Goal: Task Accomplishment & Management: Manage account settings

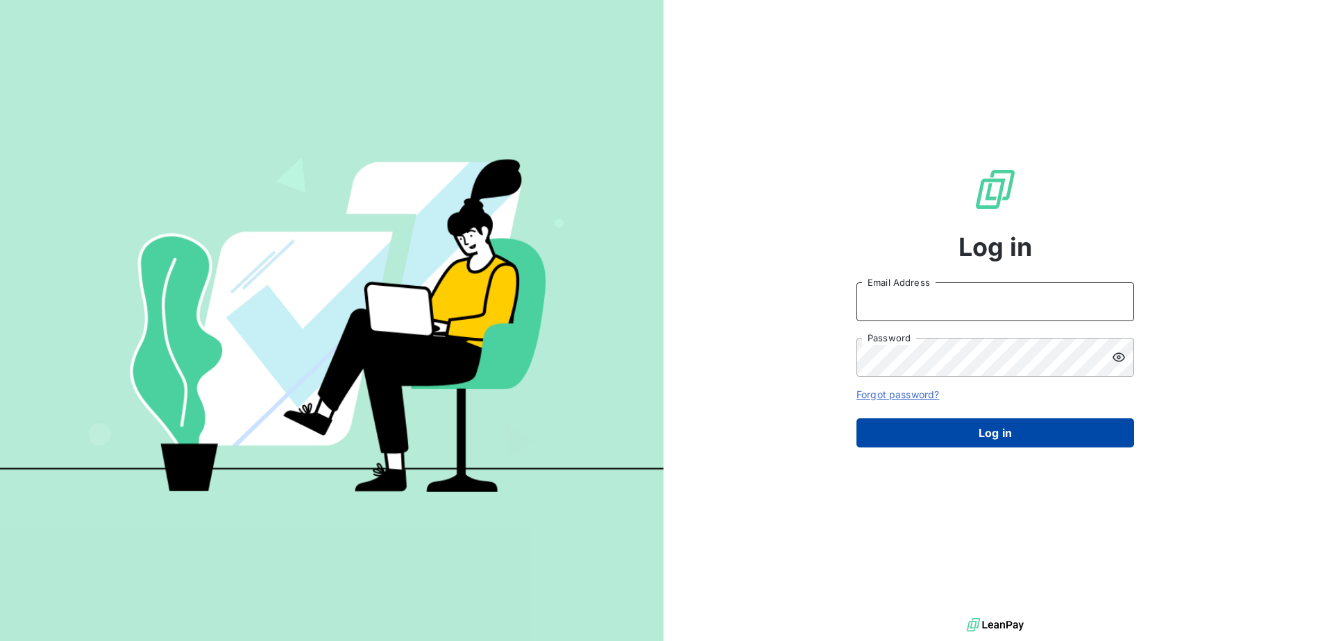
type input "[PERSON_NAME][EMAIL_ADDRESS][PERSON_NAME][DOMAIN_NAME]"
click at [1066, 419] on button "Log in" at bounding box center [995, 432] width 278 height 29
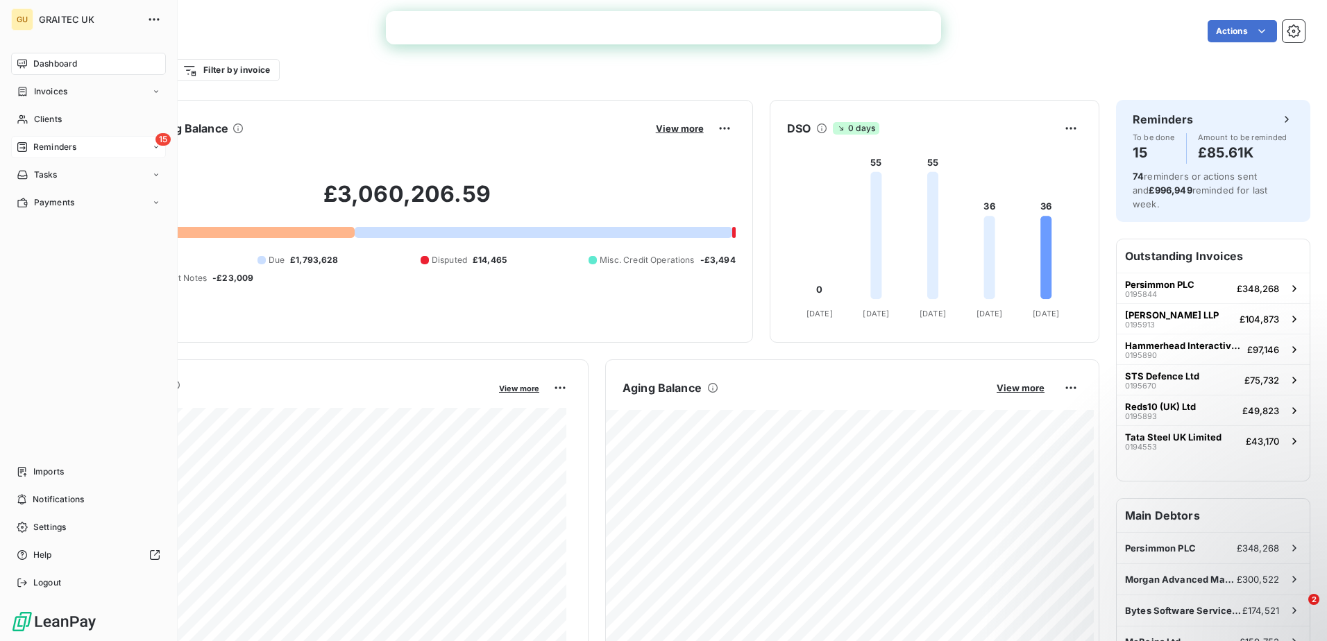
click at [29, 142] on div "Reminders" at bounding box center [47, 147] width 60 height 12
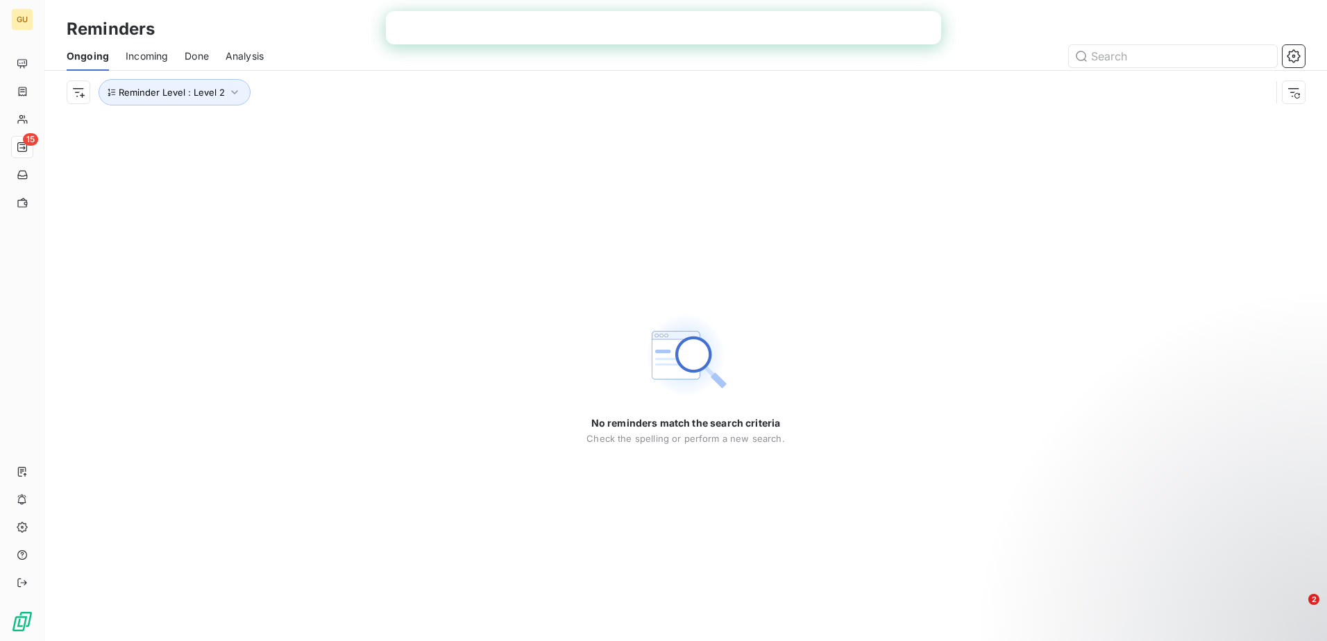
click at [149, 49] on span "Incoming" at bounding box center [147, 56] width 42 height 14
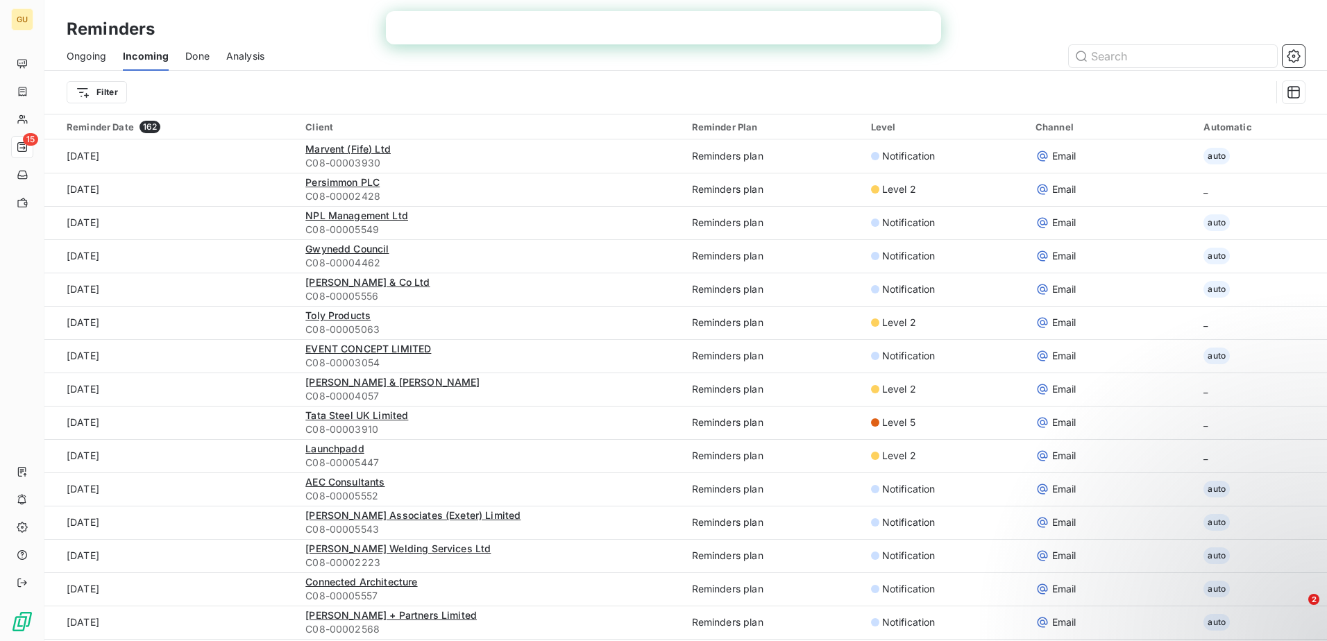
click at [101, 54] on span "Ongoing" at bounding box center [87, 56] width 40 height 14
